Goal: Find specific page/section

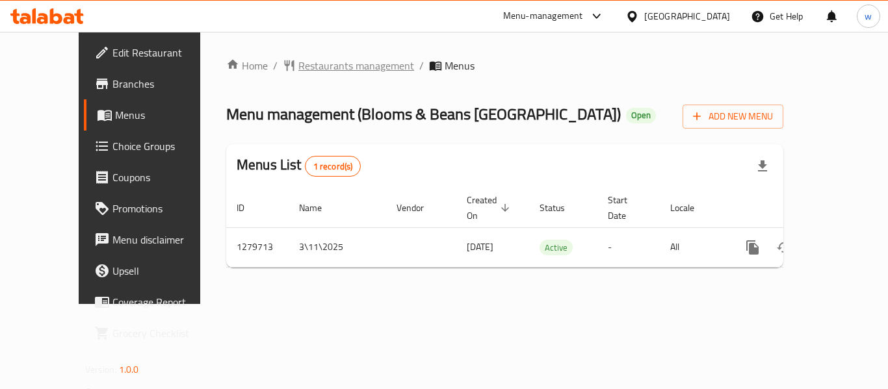
click at [332, 66] on span "Restaurants management" at bounding box center [356, 66] width 116 height 16
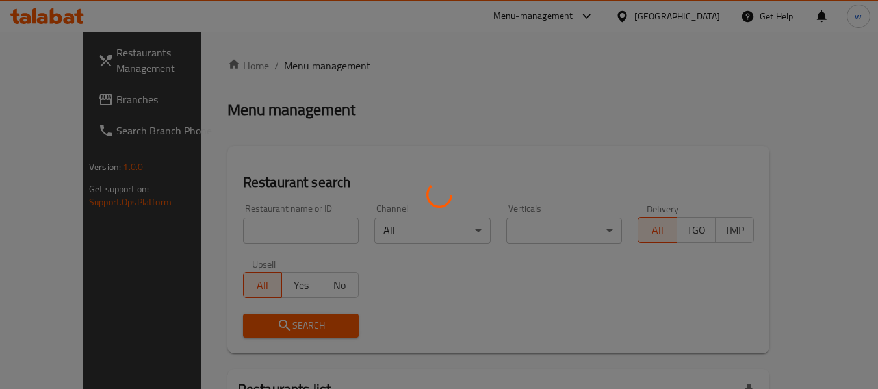
click at [282, 237] on div at bounding box center [439, 194] width 878 height 389
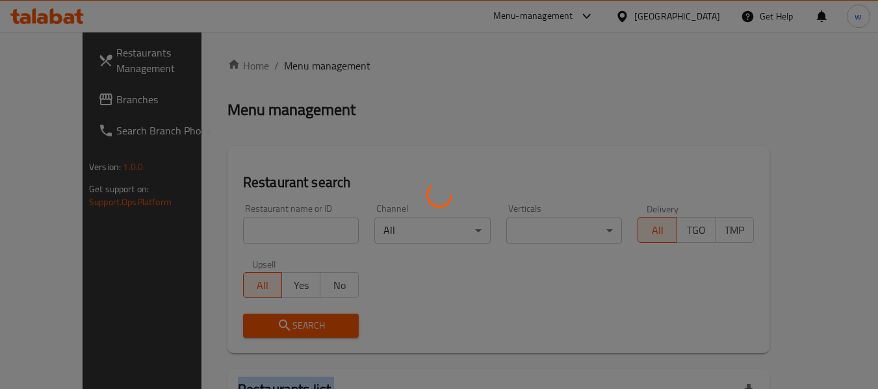
click at [283, 237] on div at bounding box center [439, 194] width 878 height 389
click at [284, 235] on div at bounding box center [439, 194] width 878 height 389
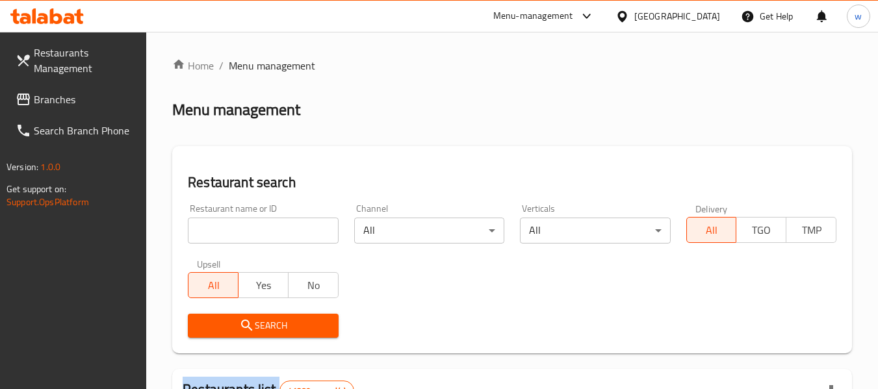
click at [284, 235] on div at bounding box center [439, 194] width 878 height 389
click at [284, 235] on input "search" at bounding box center [263, 231] width 150 height 26
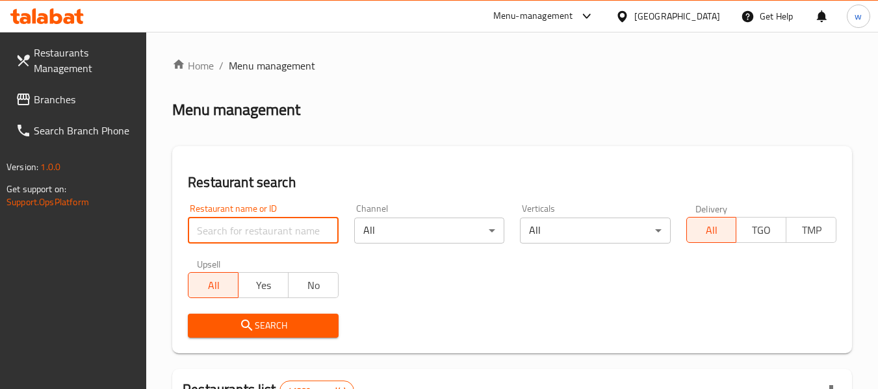
paste input "693457"
type input "693457"
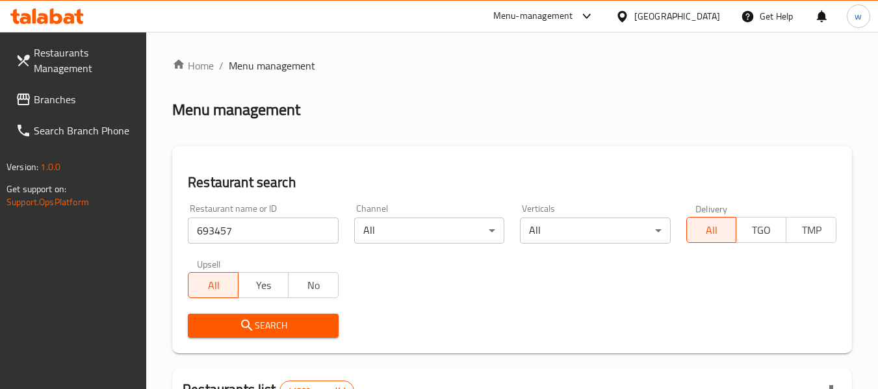
click at [263, 314] on button "Search" at bounding box center [263, 326] width 150 height 24
click at [263, 313] on div at bounding box center [439, 194] width 878 height 389
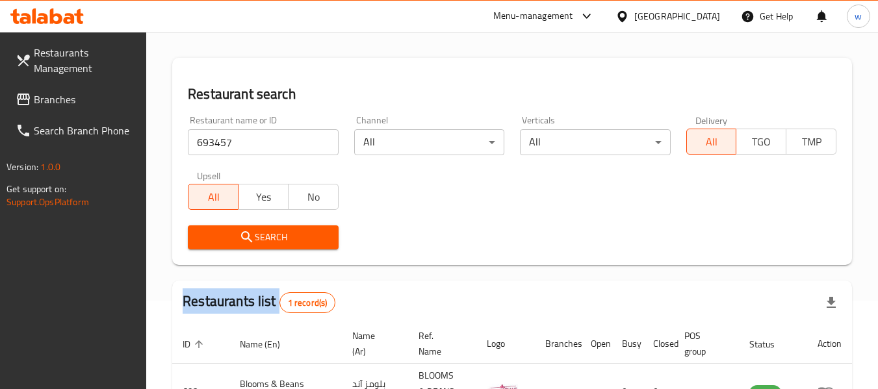
scroll to position [190, 0]
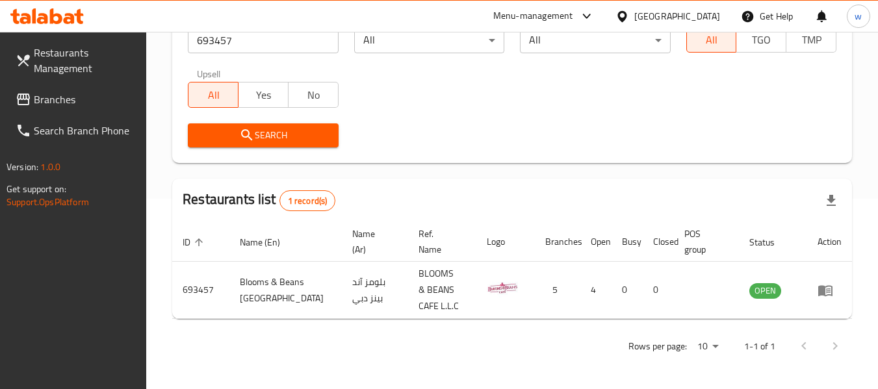
click at [526, 165] on div "Home / Menu management Menu management Restaurant search Restaurant name or ID …" at bounding box center [512, 115] width 680 height 496
click at [484, 103] on div "Restaurant name or ID 693457 Restaurant name or ID Channel All ​ Verticals All …" at bounding box center [512, 81] width 664 height 150
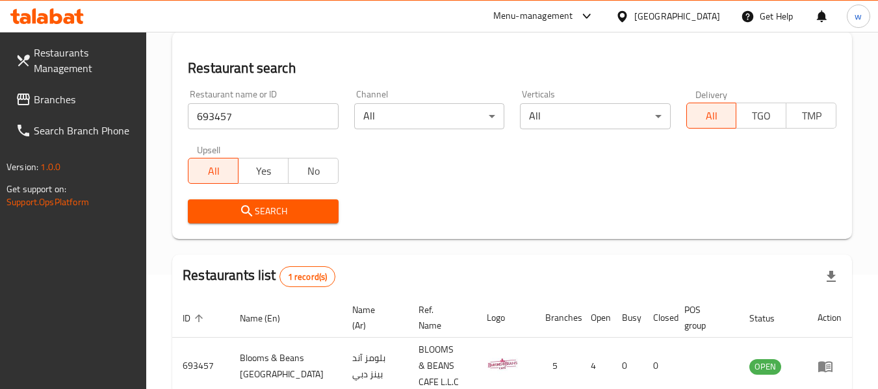
scroll to position [0, 0]
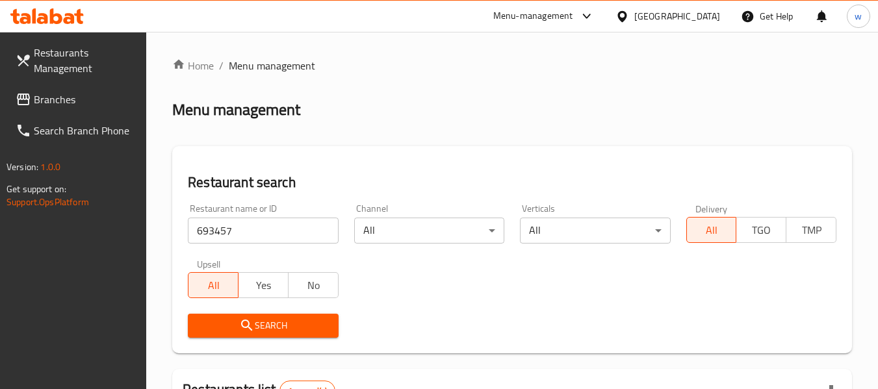
click at [425, 122] on div "Home / Menu management Menu management Restaurant search Restaurant name or ID …" at bounding box center [512, 306] width 680 height 496
click at [536, 119] on div "Menu management" at bounding box center [512, 109] width 680 height 21
